Goal: Information Seeking & Learning: Learn about a topic

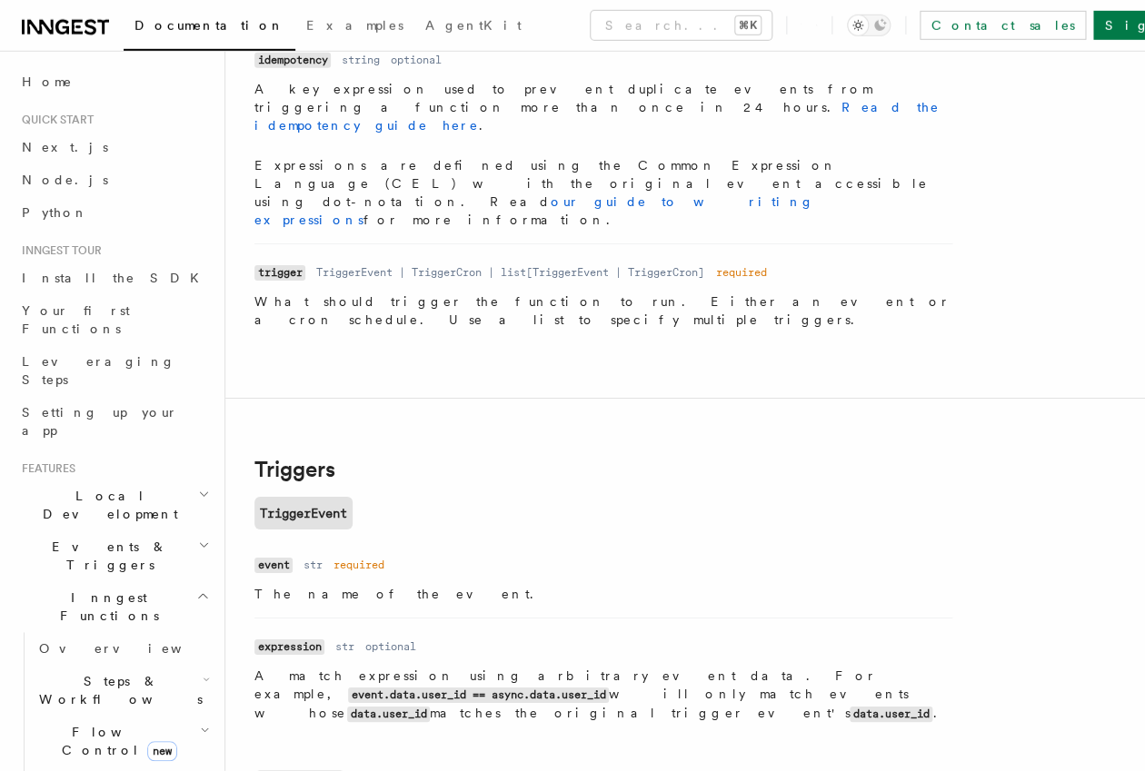
scroll to position [1862, 0]
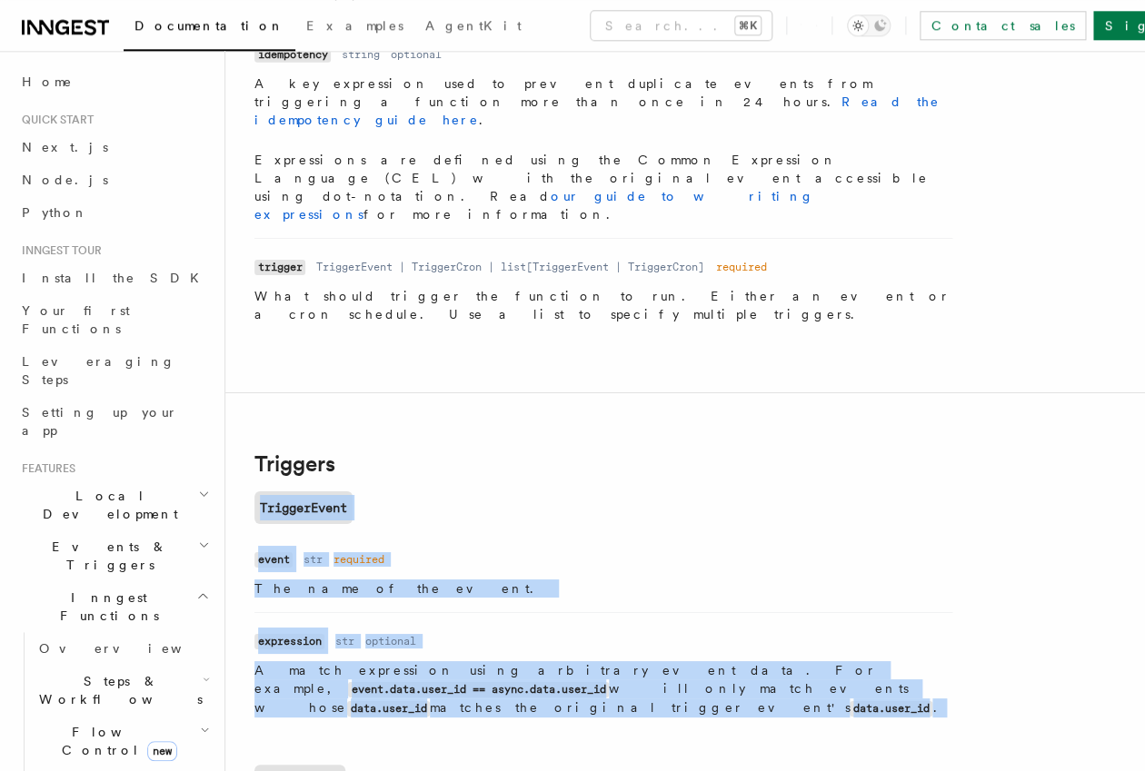
drag, startPoint x: 254, startPoint y: 278, endPoint x: 752, endPoint y: 466, distance: 532.3
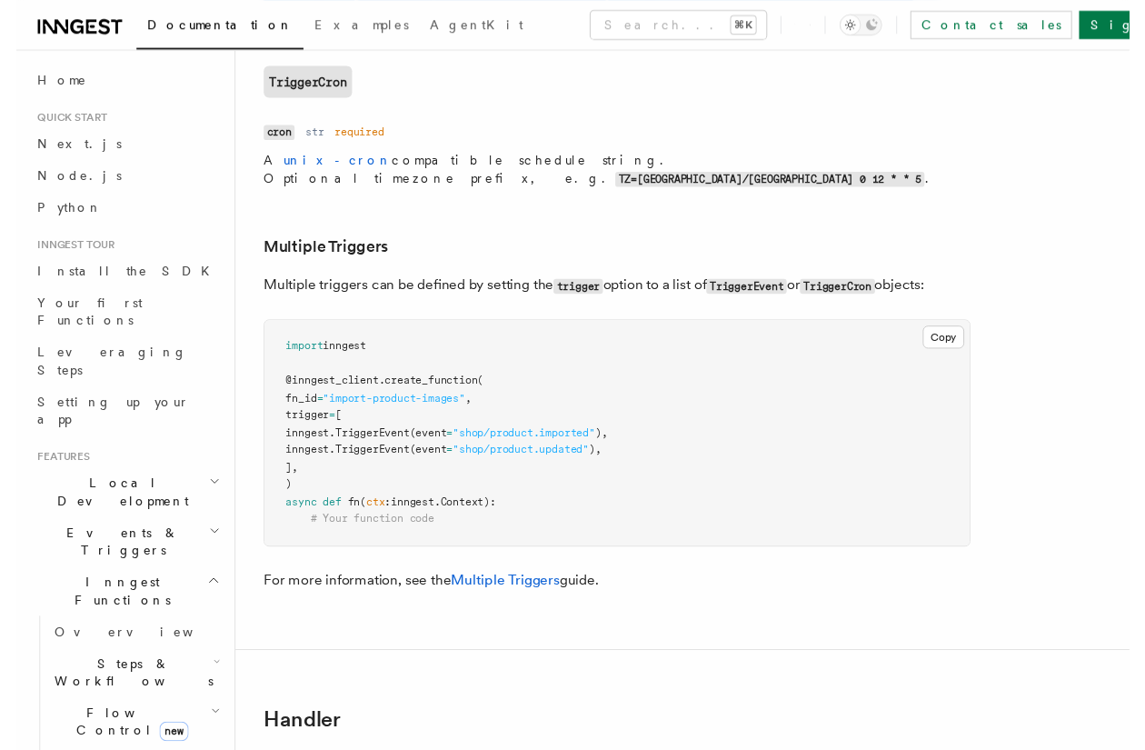
scroll to position [2632, 0]
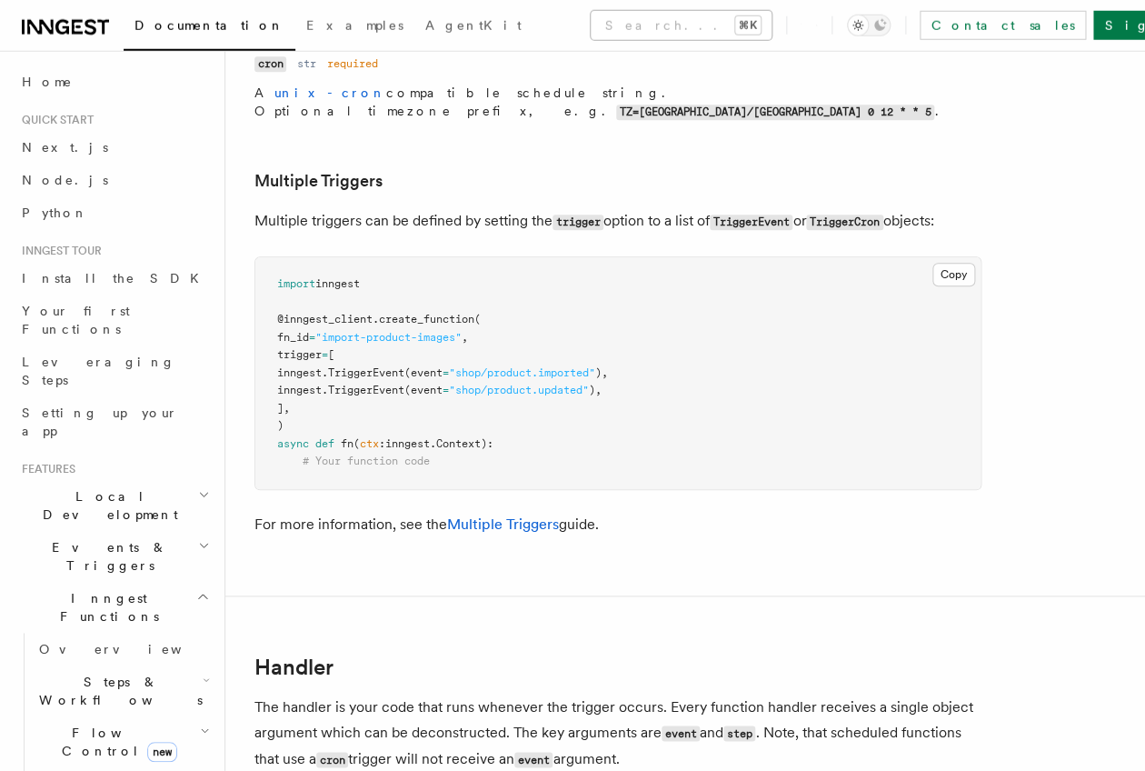
click at [562, 54] on div "Documentation Examples AgentKit Search... ⌘K Contact sales Sign Up Search... Do…" at bounding box center [572, 142] width 1145 height 5547
click at [591, 24] on button "Search... ⌘K" at bounding box center [681, 25] width 181 height 29
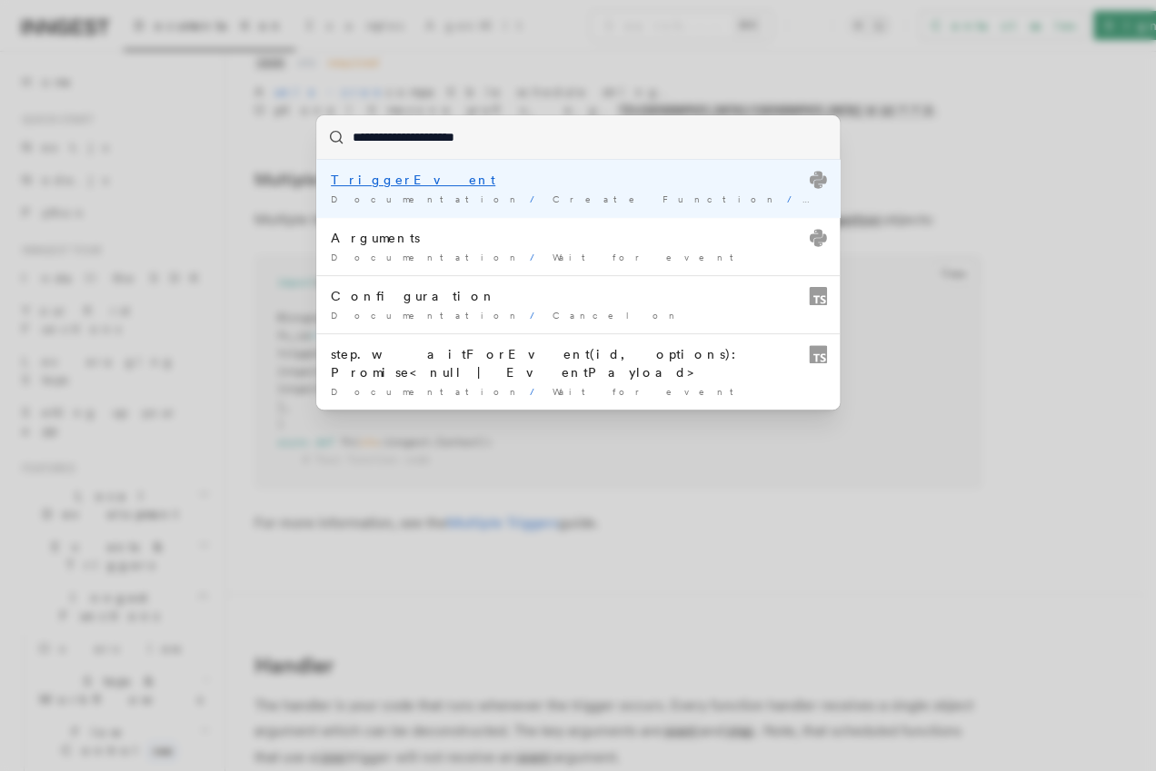
type input "**********"
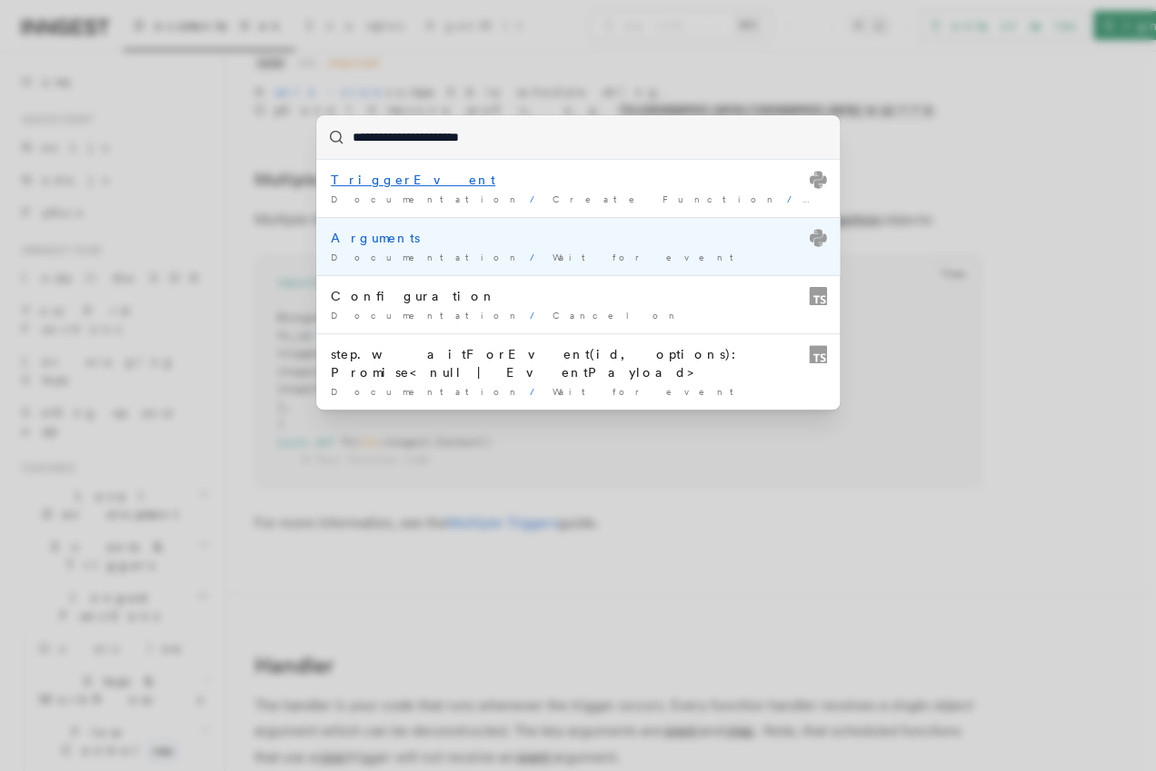
click at [552, 254] on span "Wait for event" at bounding box center [648, 257] width 193 height 11
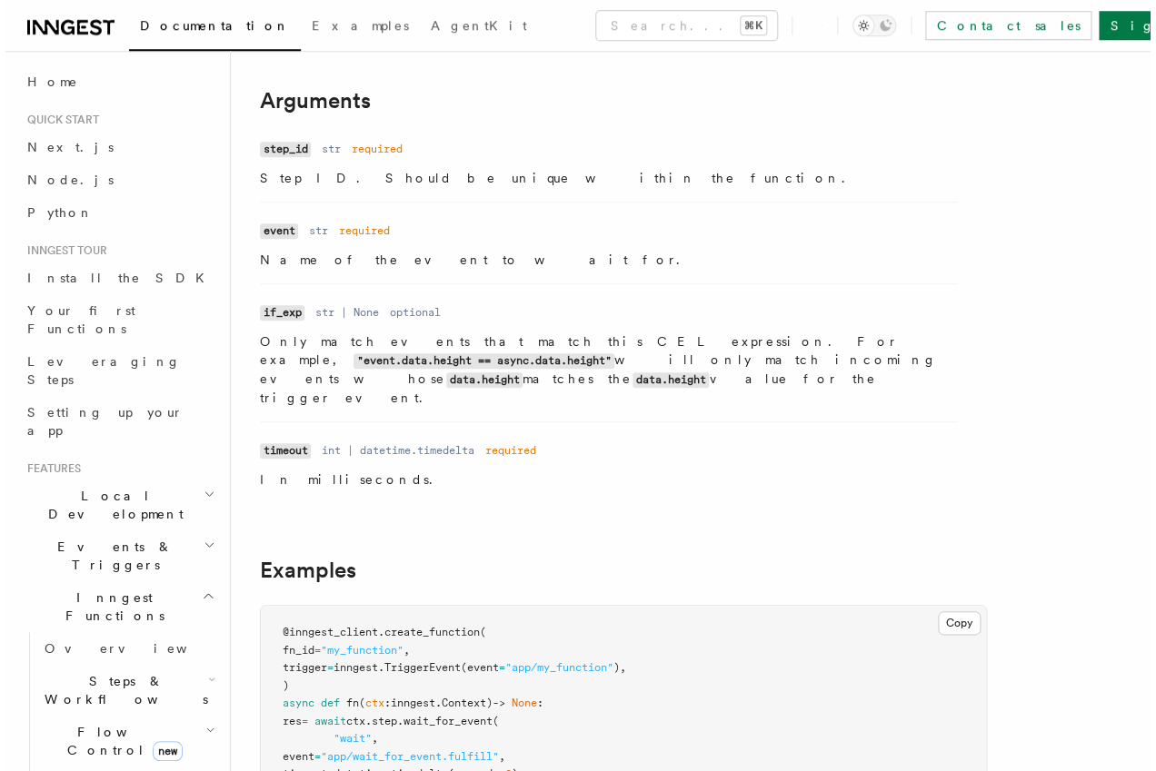
scroll to position [237, 0]
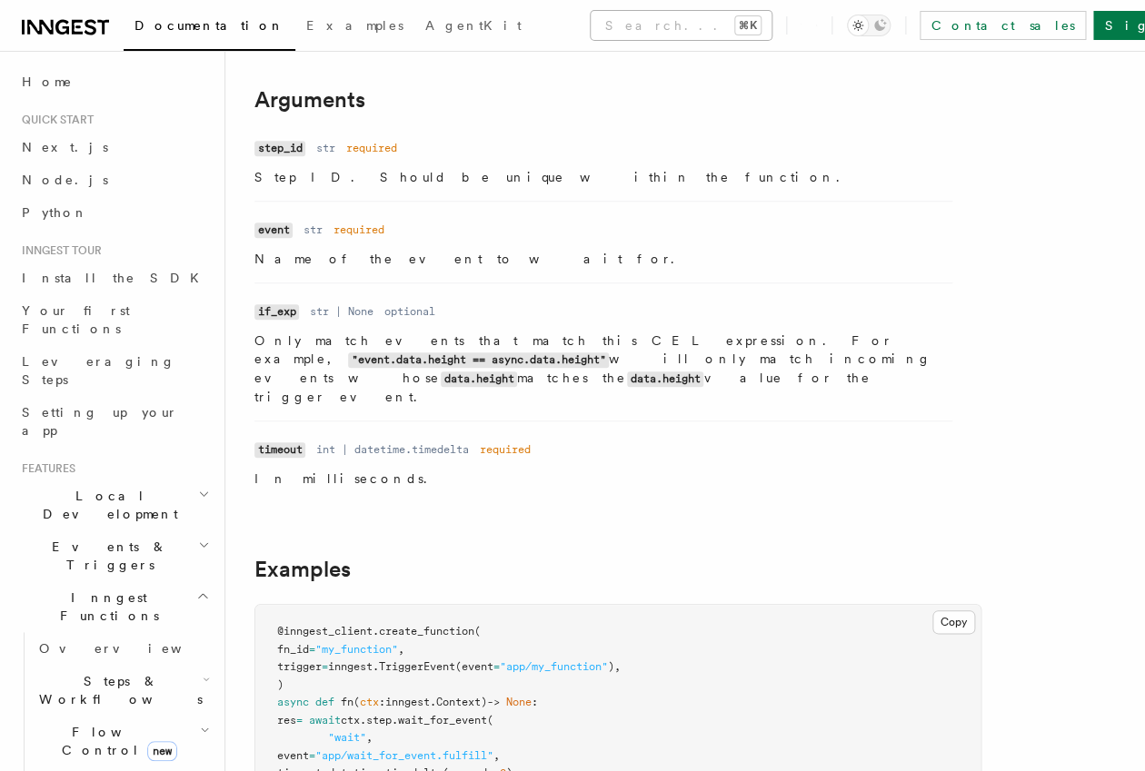
click at [623, 25] on button "Search... ⌘K" at bounding box center [681, 25] width 181 height 29
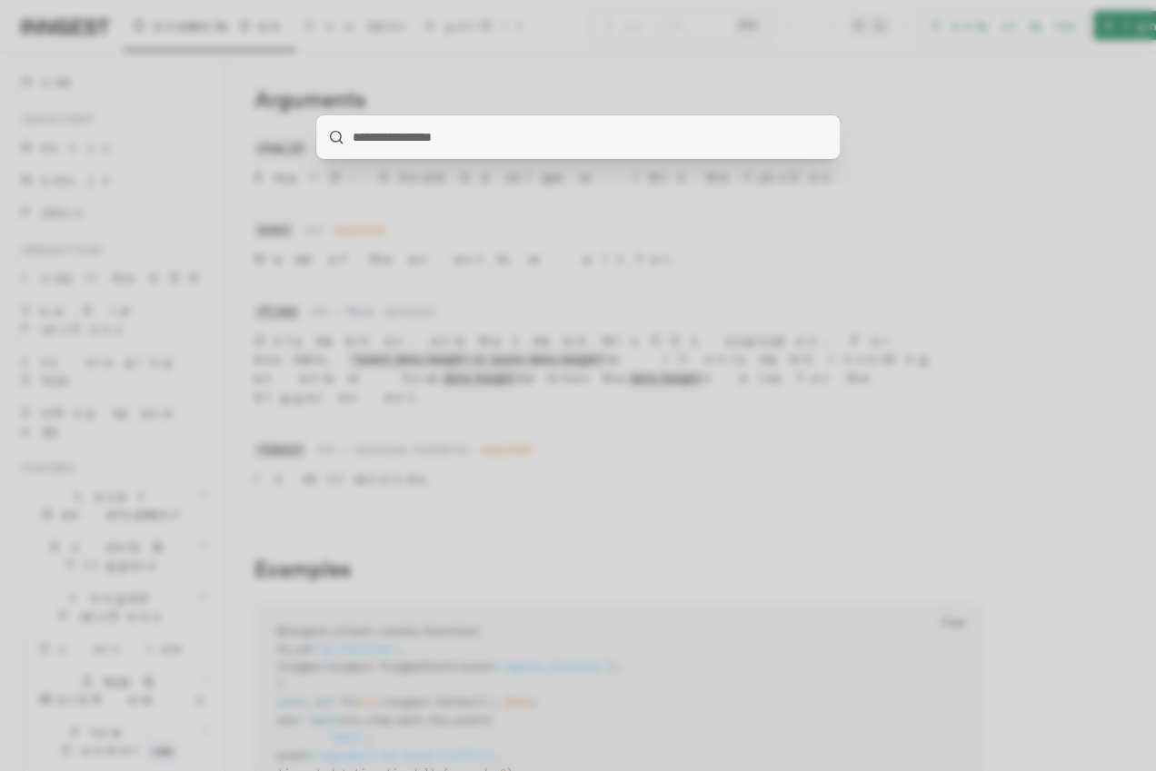
drag, startPoint x: 500, startPoint y: 753, endPoint x: 505, endPoint y: 648, distance: 105.5
click at [500, 752] on div at bounding box center [578, 385] width 1156 height 771
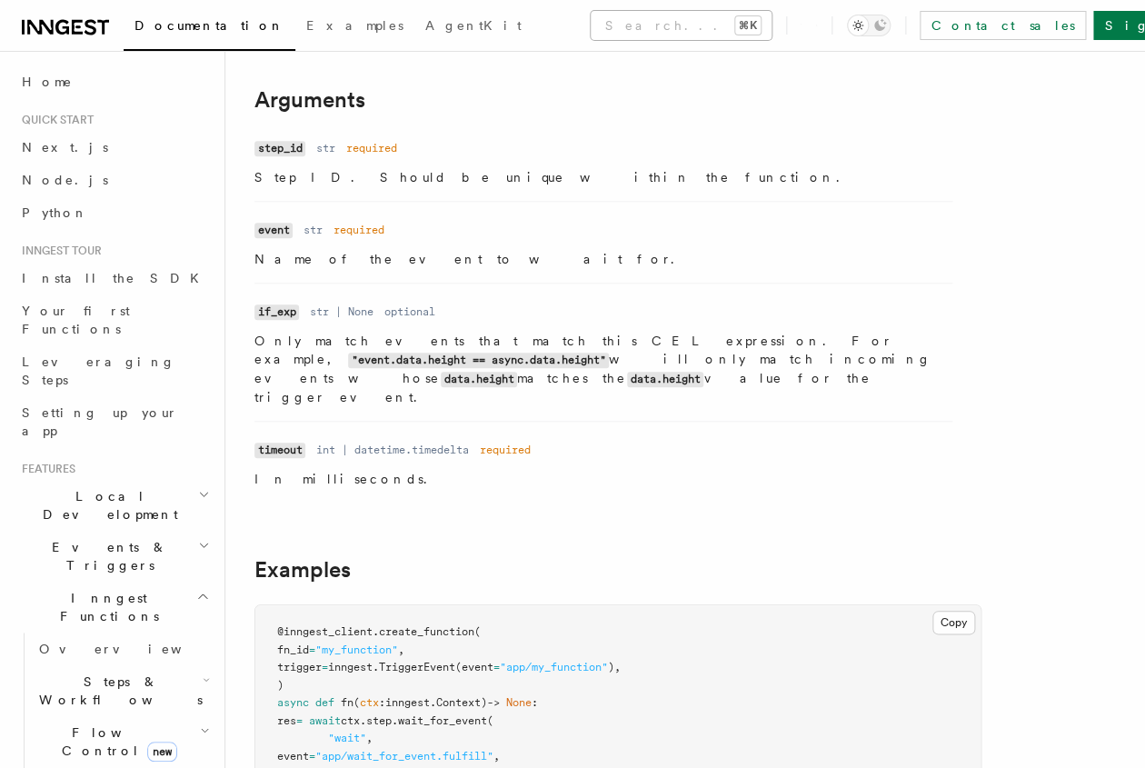
click at [591, 35] on button "Search... ⌘K" at bounding box center [681, 25] width 181 height 29
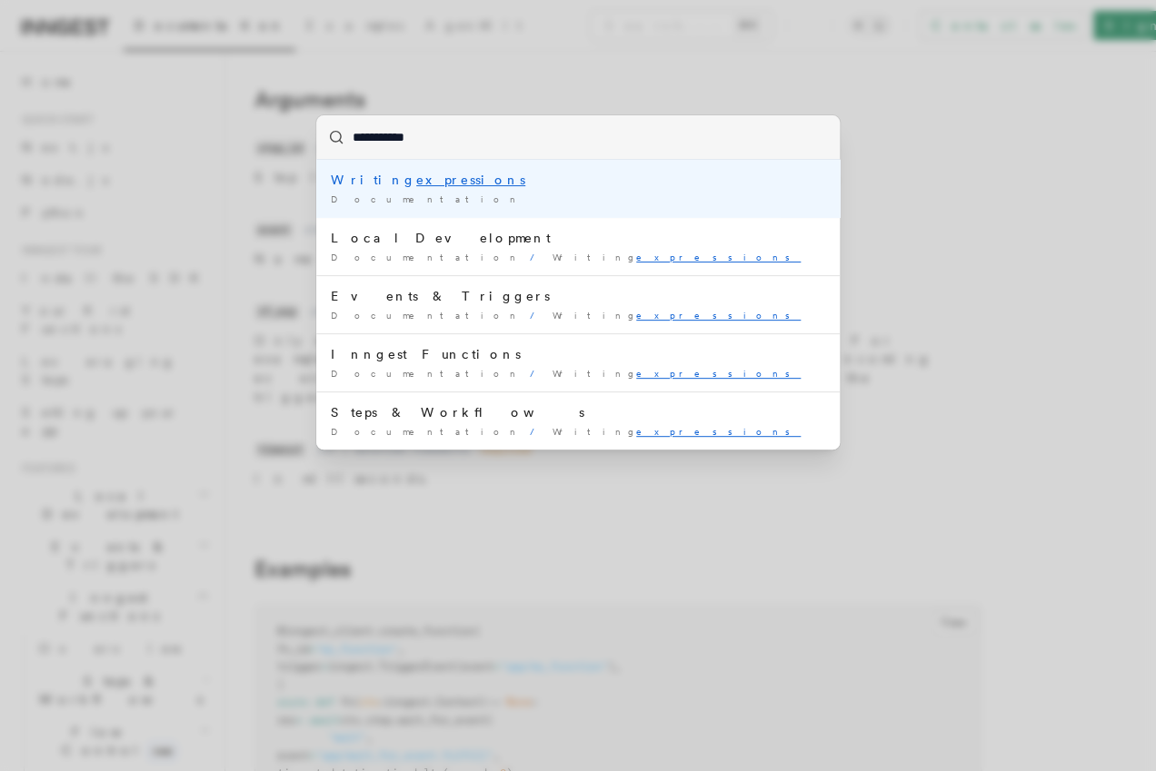
type input "**********"
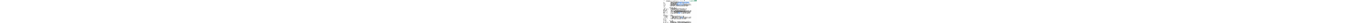
scroll to position [160, 0]
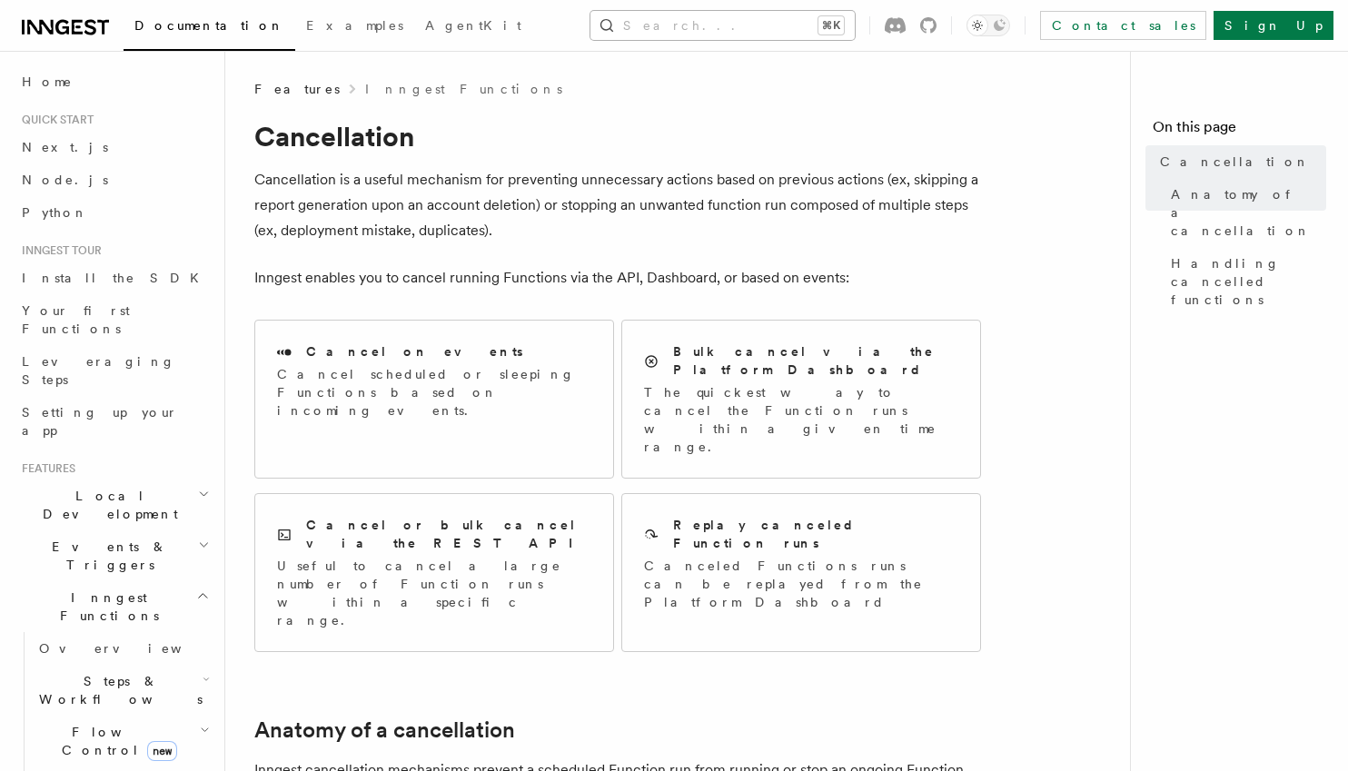
click at [683, 25] on button "Search... ⌘K" at bounding box center [723, 25] width 264 height 29
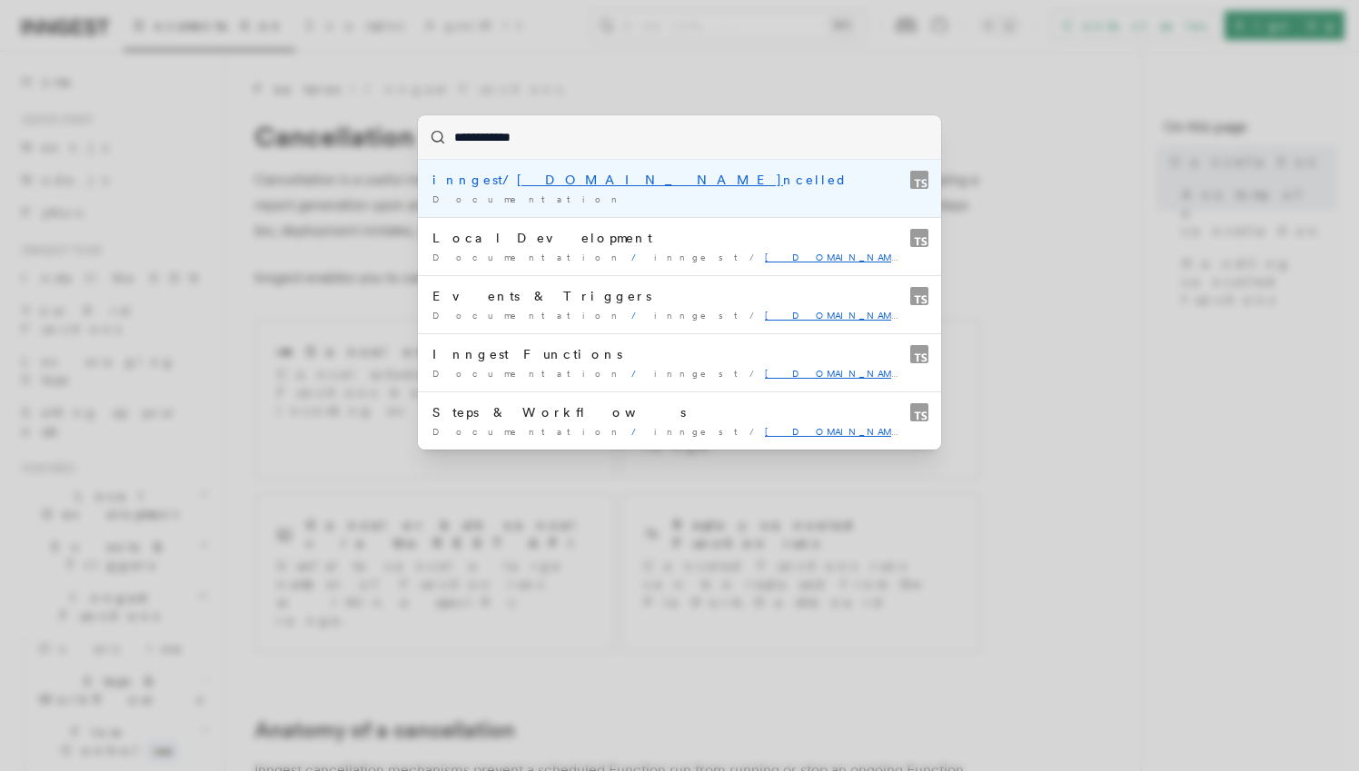
type input "**********"
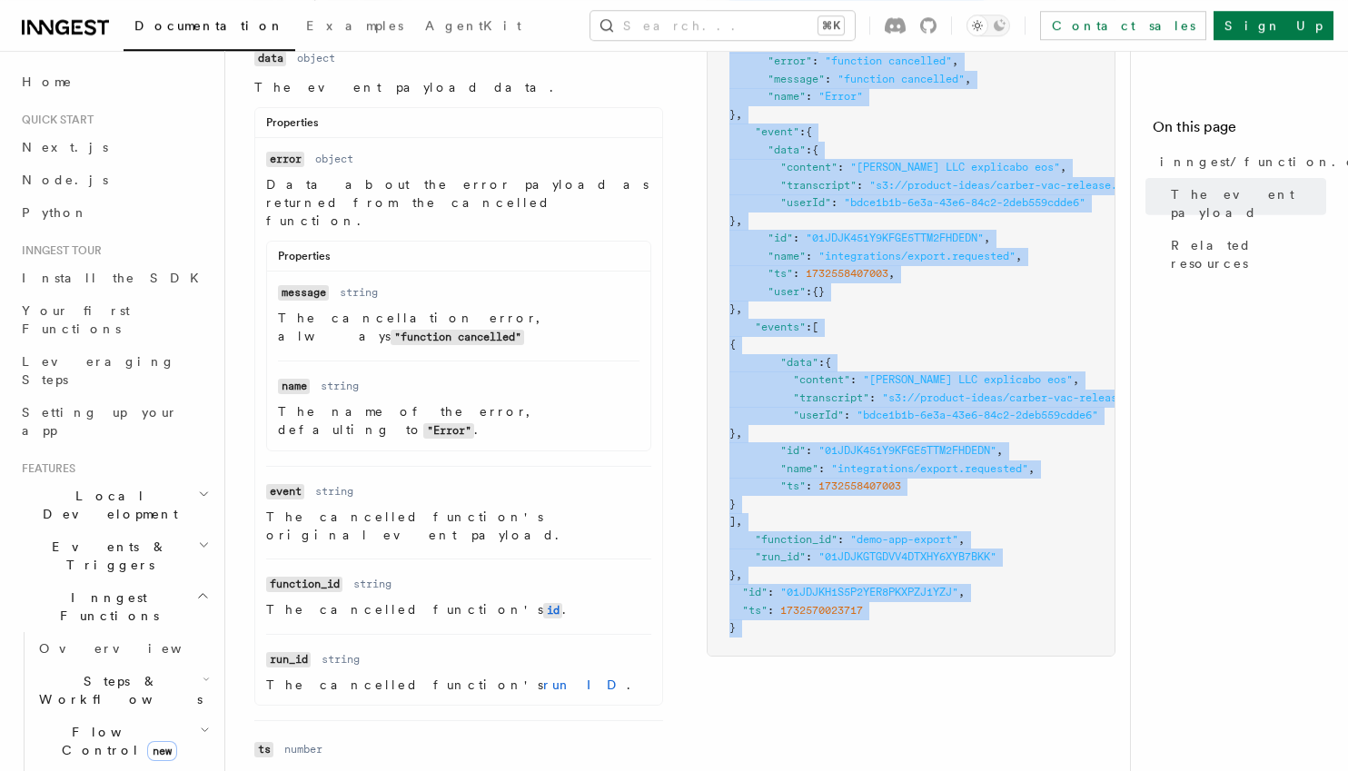
scroll to position [756, 0]
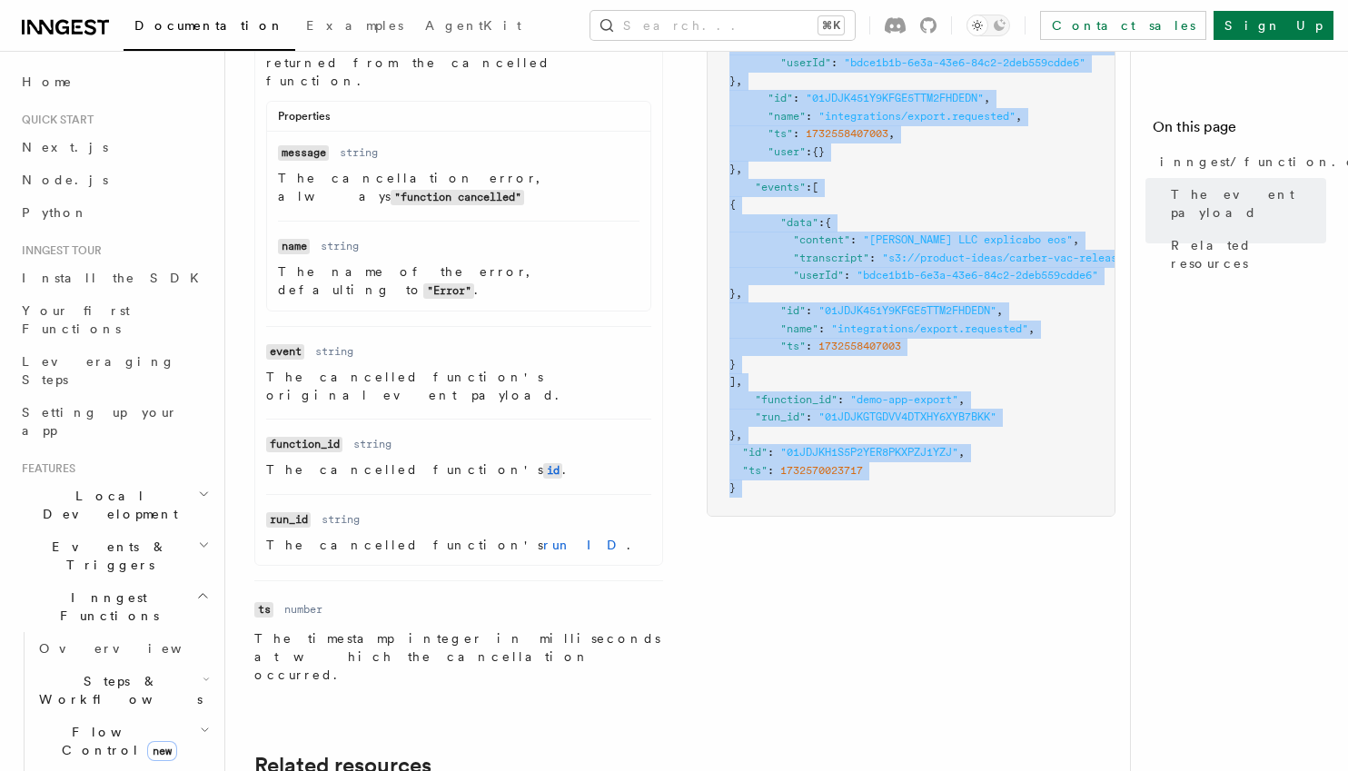
drag, startPoint x: 254, startPoint y: 350, endPoint x: 945, endPoint y: 563, distance: 722.8
click at [945, 566] on article "References System events inngest/function.cancelled The inngest/function.cancel…" at bounding box center [684, 250] width 861 height 1852
copy code "{ "name" : "inngest/function.cancelled" , "data" : { "error" : { "error" : "fun…"
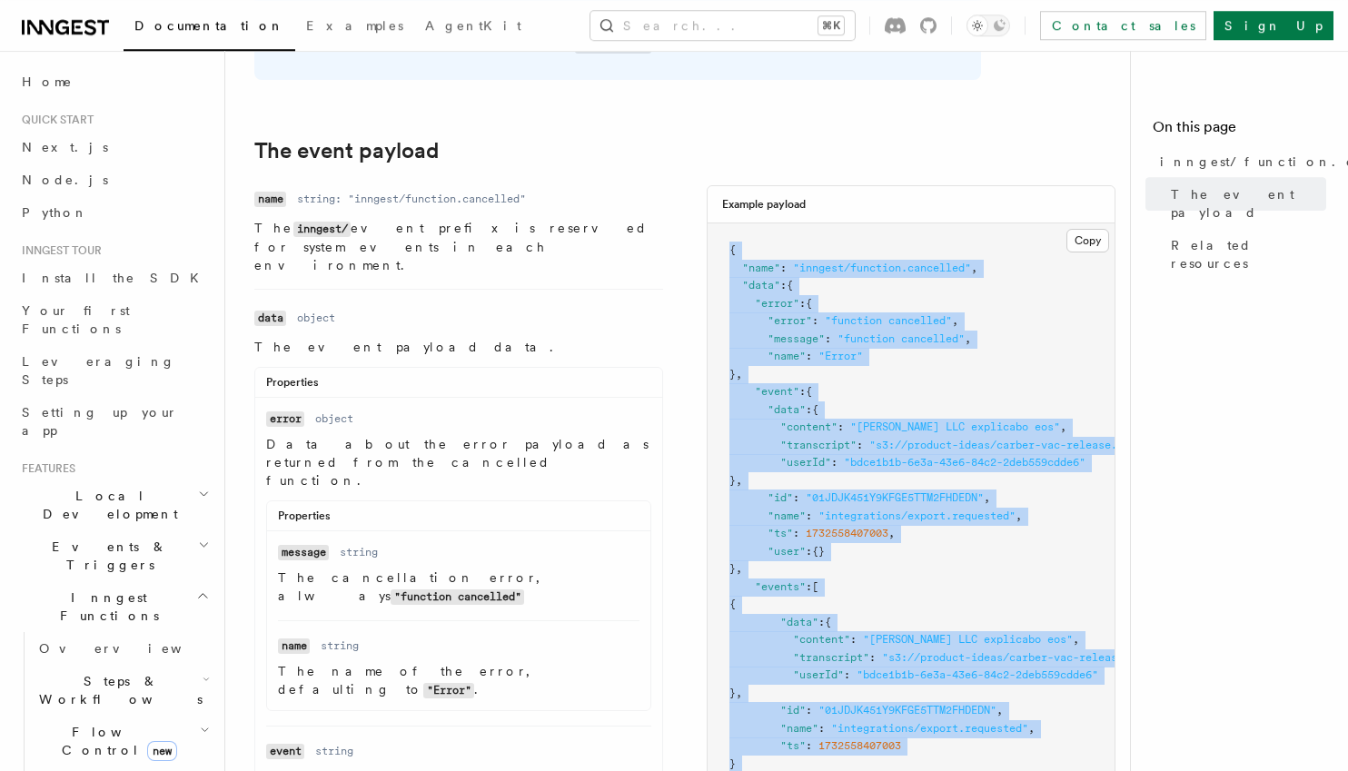
scroll to position [320, 0]
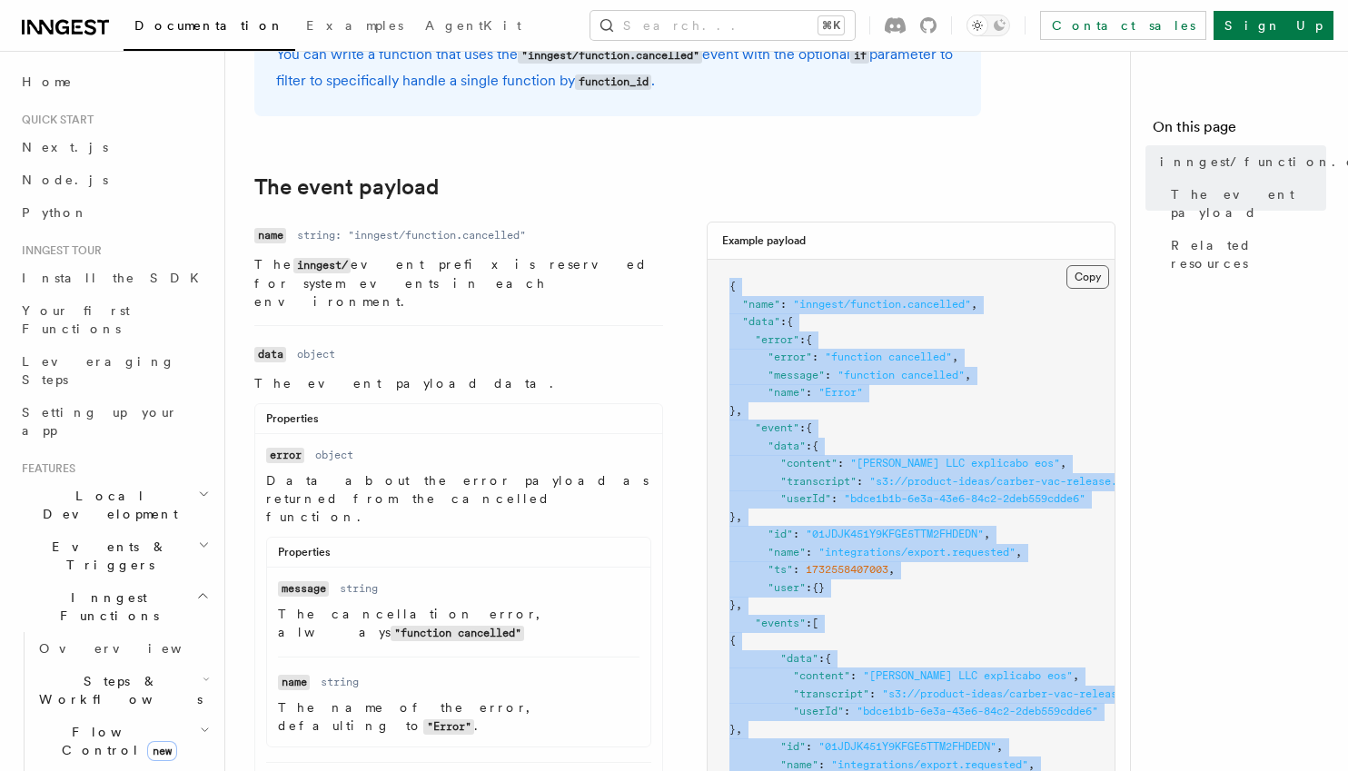
click at [1095, 272] on button "Copy Copied" at bounding box center [1088, 277] width 43 height 24
